Goal: Task Accomplishment & Management: Use online tool/utility

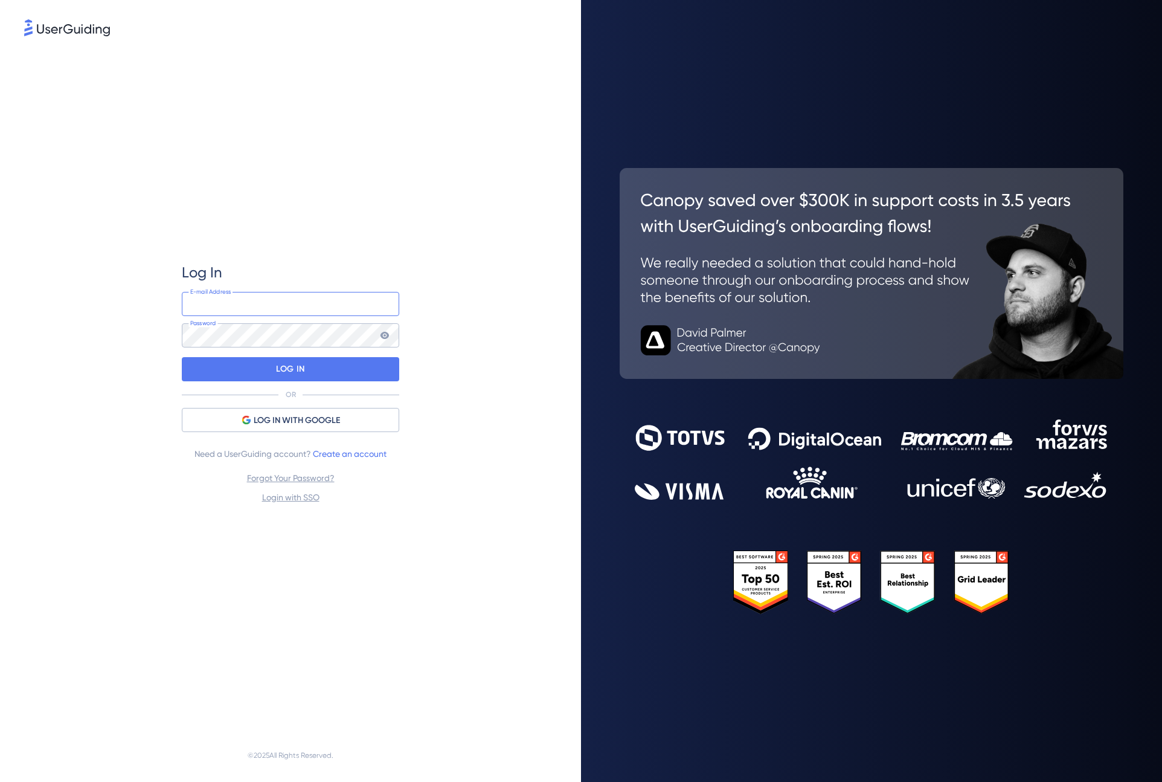
click at [343, 301] on input "email" at bounding box center [290, 304] width 217 height 24
type input "[PERSON_NAME][EMAIL_ADDRESS][DOMAIN_NAME]"
click at [344, 254] on div "Log In [PERSON_NAME][EMAIL_ADDRESS][DOMAIN_NAME] E-mail Address Password LOG IN…" at bounding box center [290, 384] width 217 height 690
click at [182, 328] on div at bounding box center [182, 328] width 0 height 0
click at [182, 359] on div at bounding box center [182, 359] width 0 height 0
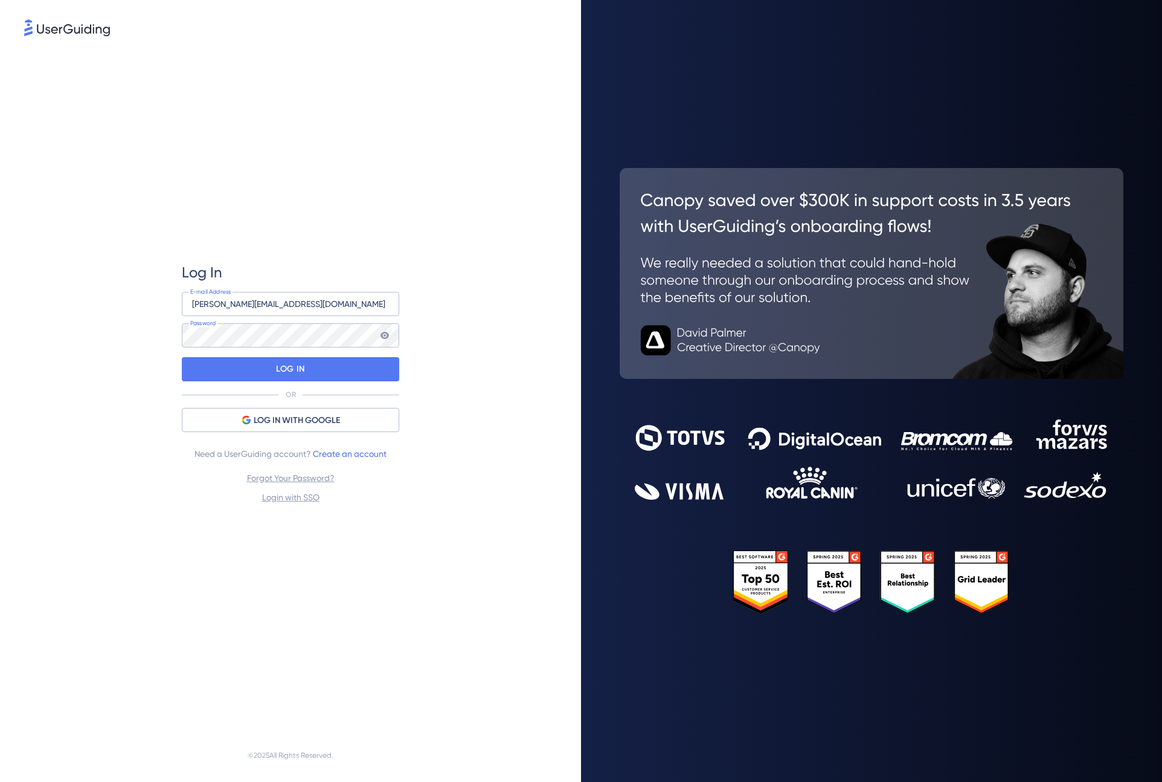
click at [376, 256] on div "Log In [PERSON_NAME][EMAIL_ADDRESS][DOMAIN_NAME] E-mail Address Password LOG IN…" at bounding box center [290, 384] width 217 height 690
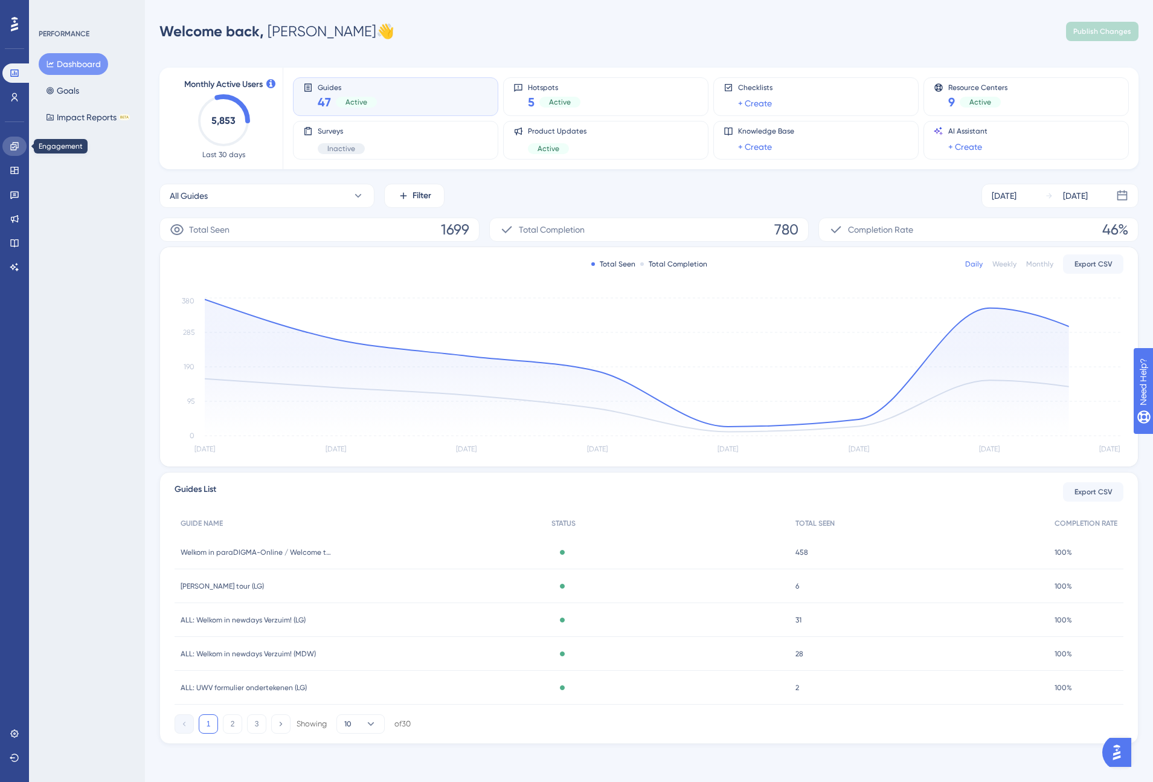
click at [13, 150] on icon at bounding box center [15, 146] width 10 height 10
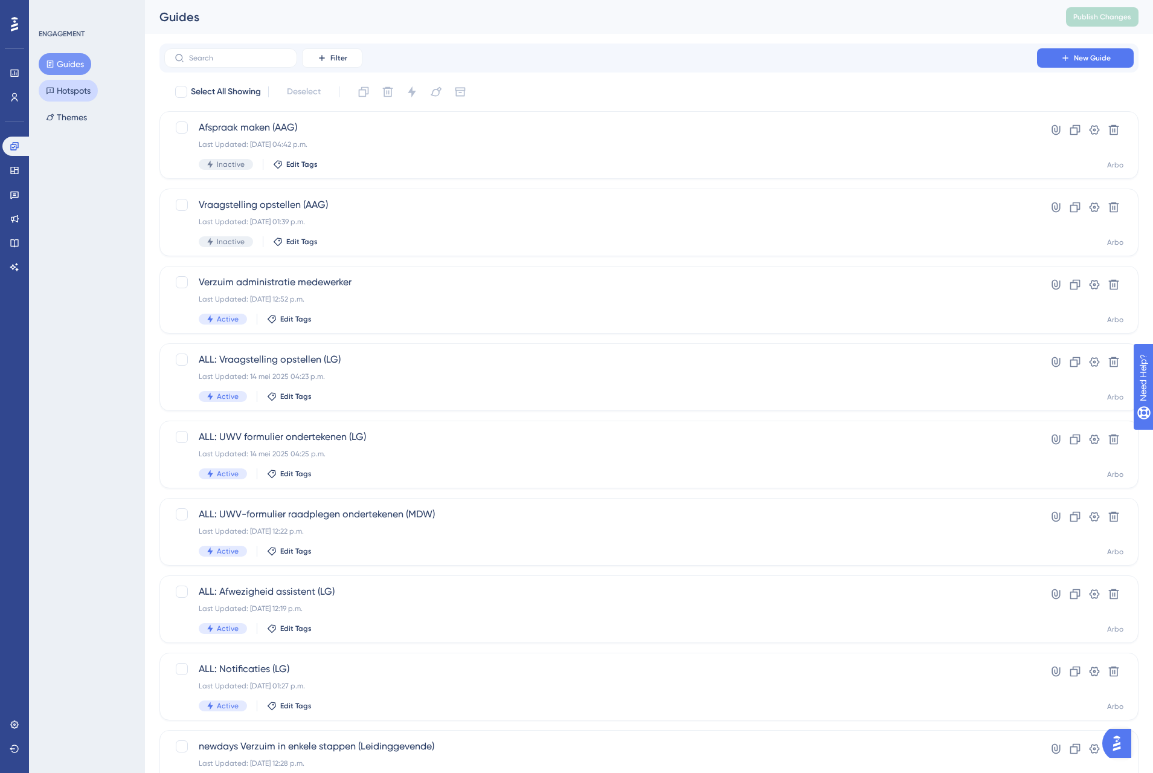
click at [65, 89] on button "Hotspots" at bounding box center [68, 91] width 59 height 22
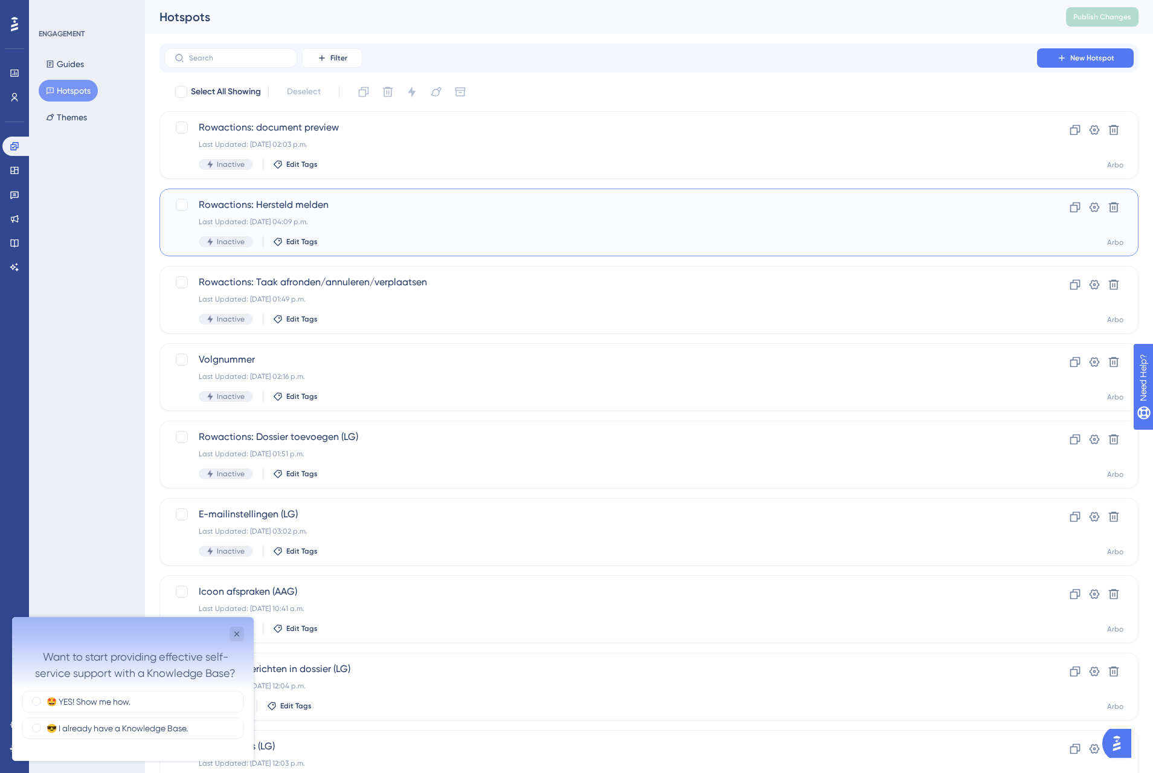
click at [321, 208] on span "Rowactions: Hersteld melden" at bounding box center [601, 205] width 804 height 14
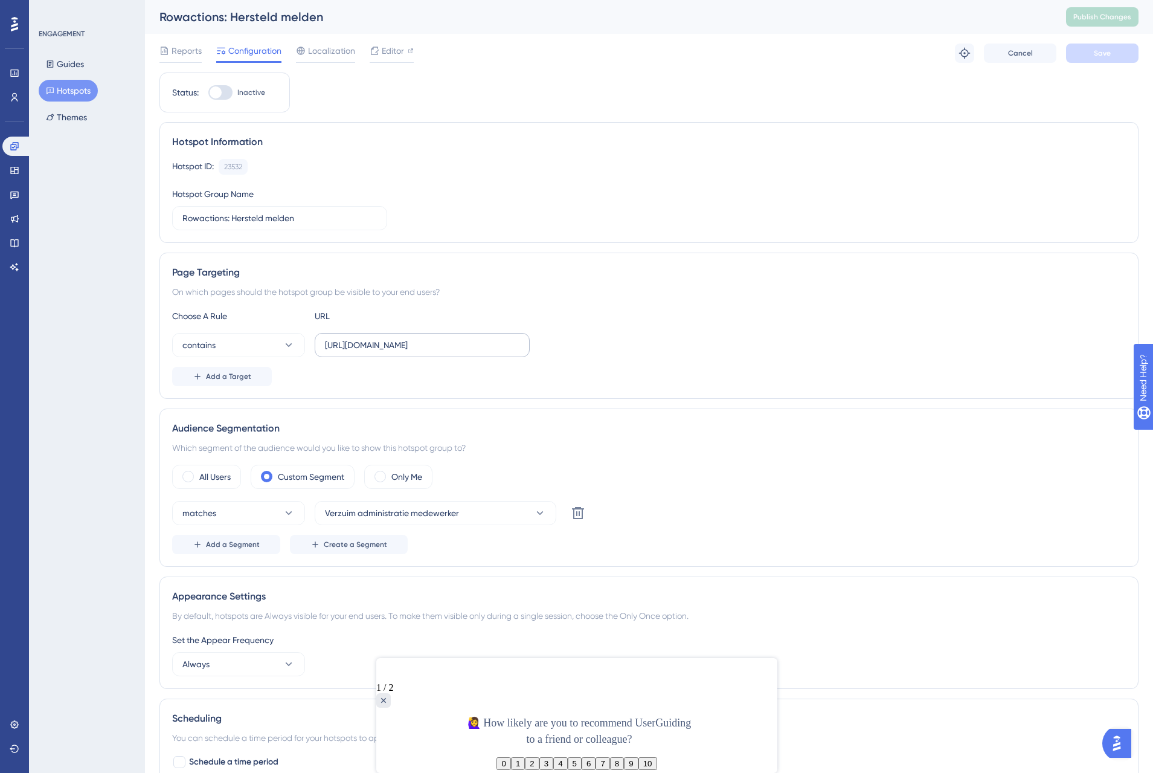
drag, startPoint x: 322, startPoint y: 344, endPoint x: 448, endPoint y: 344, distance: 125.6
click at [448, 344] on label "[URL][DOMAIN_NAME]" at bounding box center [422, 345] width 215 height 24
click at [448, 344] on input "[URL][DOMAIN_NAME]" at bounding box center [422, 344] width 195 height 13
click at [390, 344] on input "[URL][DOMAIN_NAME]" at bounding box center [422, 344] width 195 height 13
drag, startPoint x: 408, startPoint y: 342, endPoint x: 272, endPoint y: 332, distance: 136.3
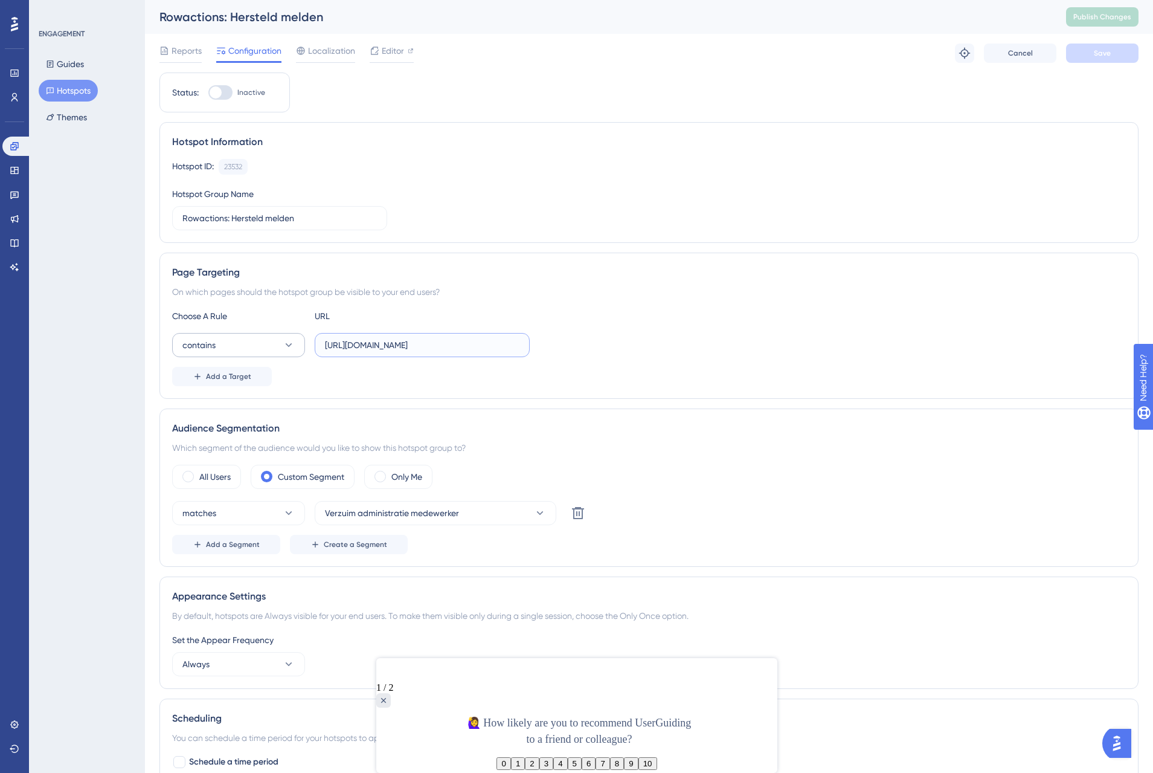
click at [272, 333] on div "contains [URL][DOMAIN_NAME]" at bounding box center [351, 345] width 358 height 24
click at [350, 339] on input "[URL][DOMAIN_NAME]" at bounding box center [422, 344] width 195 height 13
drag, startPoint x: 355, startPoint y: 343, endPoint x: 277, endPoint y: 343, distance: 77.9
click at [277, 343] on div "contains [URL][DOMAIN_NAME]" at bounding box center [351, 345] width 358 height 24
drag, startPoint x: 455, startPoint y: 342, endPoint x: 298, endPoint y: 333, distance: 156.7
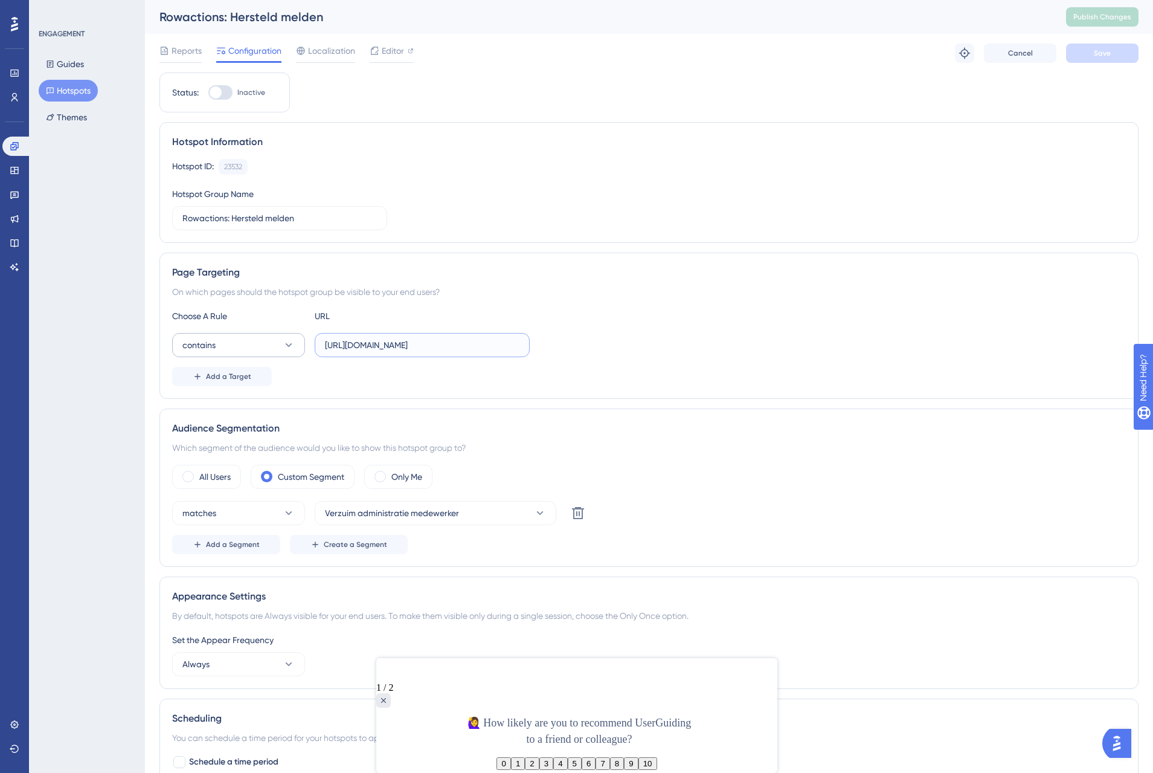
click at [298, 333] on div "contains [URL][DOMAIN_NAME]" at bounding box center [351, 345] width 358 height 24
type input "[URL][DOMAIN_NAME]"
click at [503, 343] on input "[URL][DOMAIN_NAME]" at bounding box center [422, 344] width 195 height 13
